Goal: Transaction & Acquisition: Purchase product/service

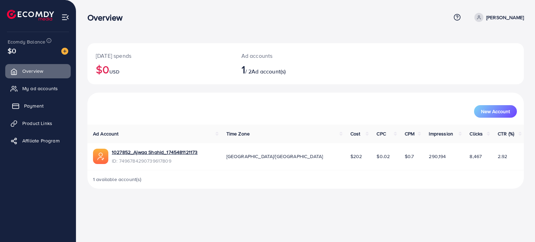
click at [26, 102] on span "Payment" at bounding box center [33, 105] width 19 height 7
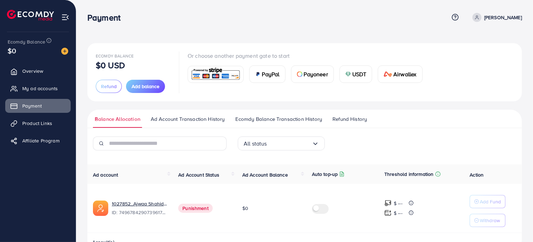
scroll to position [19, 0]
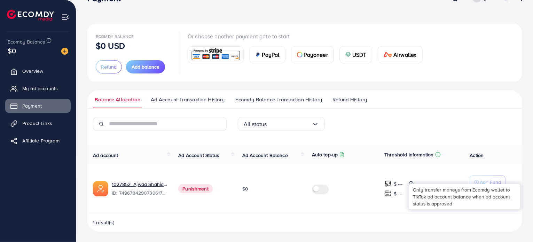
click at [492, 178] on p "Add Fund" at bounding box center [490, 182] width 21 height 8
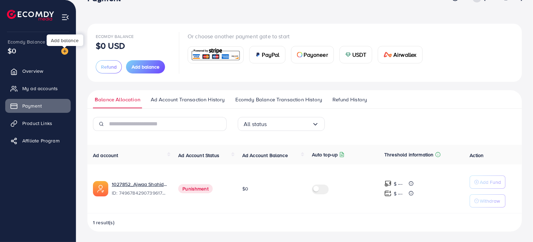
click at [63, 52] on img at bounding box center [64, 51] width 7 height 7
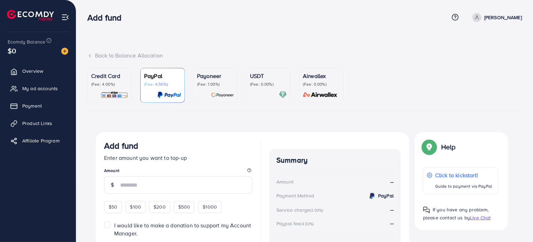
click at [260, 86] on p "(Fee: 0.00%)" at bounding box center [268, 84] width 37 height 6
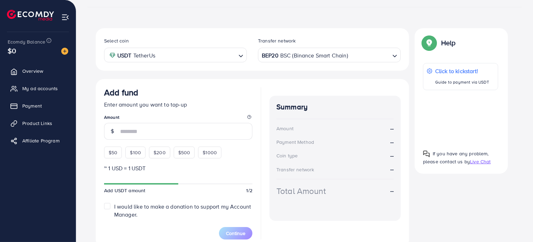
scroll to position [135, 0]
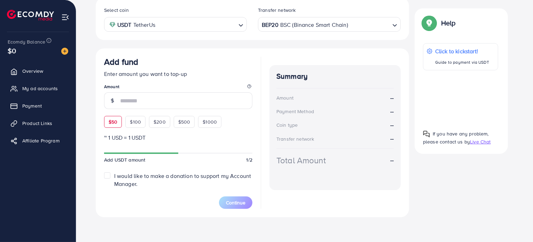
click at [115, 120] on span "$50" at bounding box center [113, 121] width 9 height 7
type input "**"
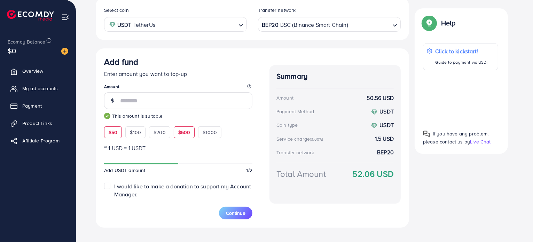
scroll to position [145, 0]
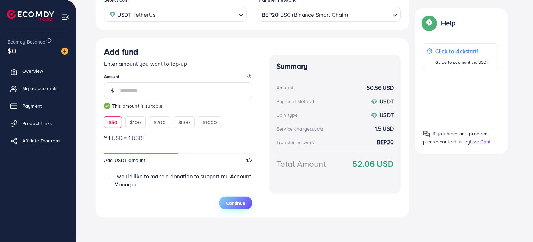
click at [237, 203] on span "Continue" at bounding box center [235, 203] width 19 height 7
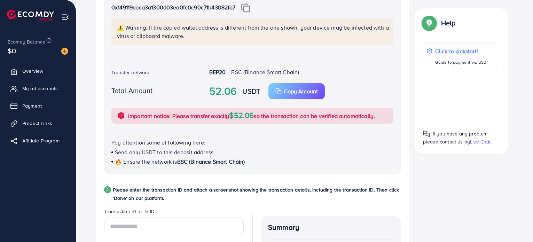
scroll to position [308, 0]
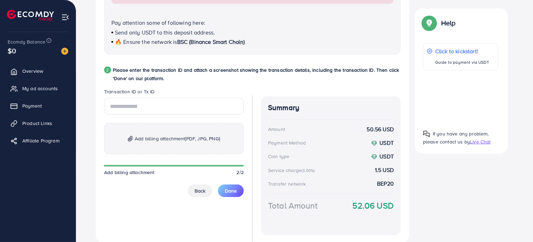
click at [165, 140] on span "Add billing attachment (PDF, JPG, PNG)" at bounding box center [177, 138] width 85 height 8
click at [35, 92] on link "My ad accounts" at bounding box center [37, 88] width 65 height 14
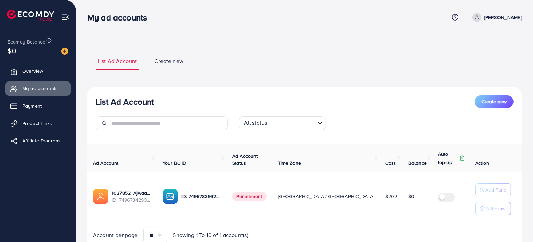
scroll to position [29, 0]
